Goal: Information Seeking & Learning: Understand process/instructions

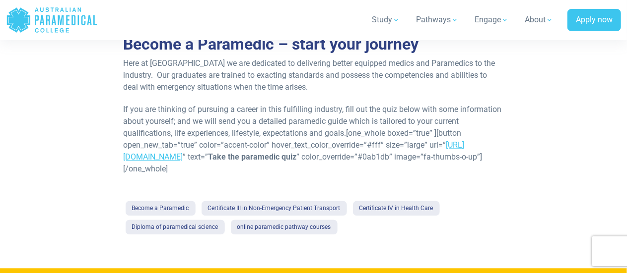
scroll to position [992, 0]
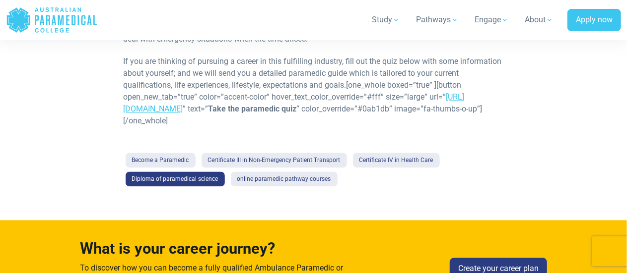
click at [183, 178] on link "Diploma of paramedical science" at bounding box center [175, 179] width 99 height 15
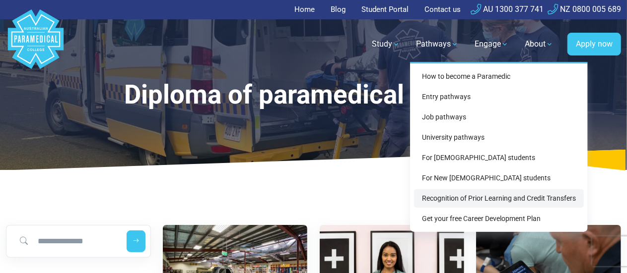
click at [479, 200] on link "Recognition of Prior Learning and Credit Transfers" at bounding box center [499, 199] width 170 height 18
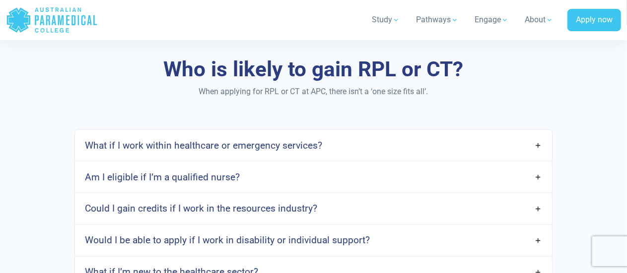
scroll to position [744, 0]
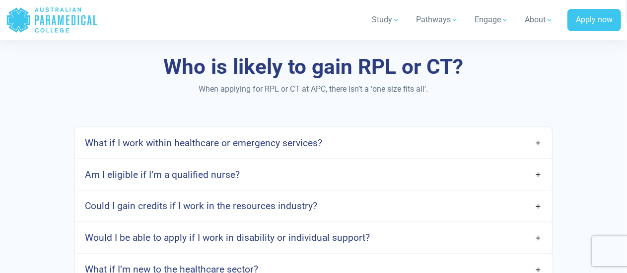
click at [206, 174] on h4 "Am I eligible if I’m a qualified nurse?" at bounding box center [162, 174] width 155 height 11
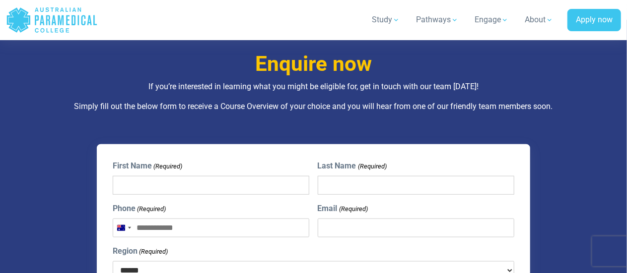
scroll to position [2233, 0]
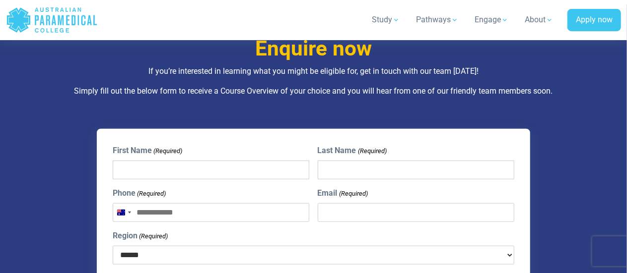
click at [188, 209] on input "Phone (Required)" at bounding box center [211, 212] width 197 height 19
click at [131, 212] on div "Australia +61" at bounding box center [123, 213] width 21 height 18
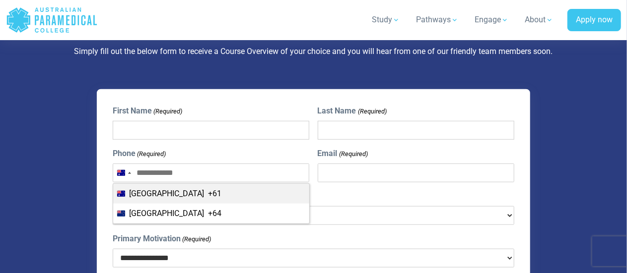
scroll to position [2332, 0]
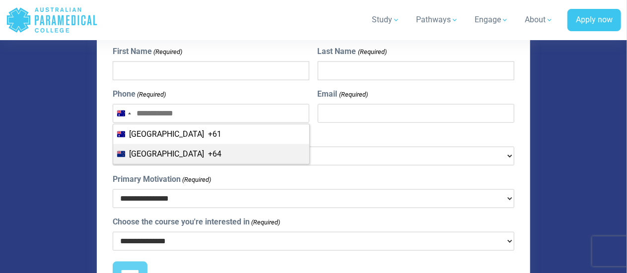
click at [369, 200] on select "**********" at bounding box center [314, 199] width 402 height 19
